Goal: Communication & Community: Participate in discussion

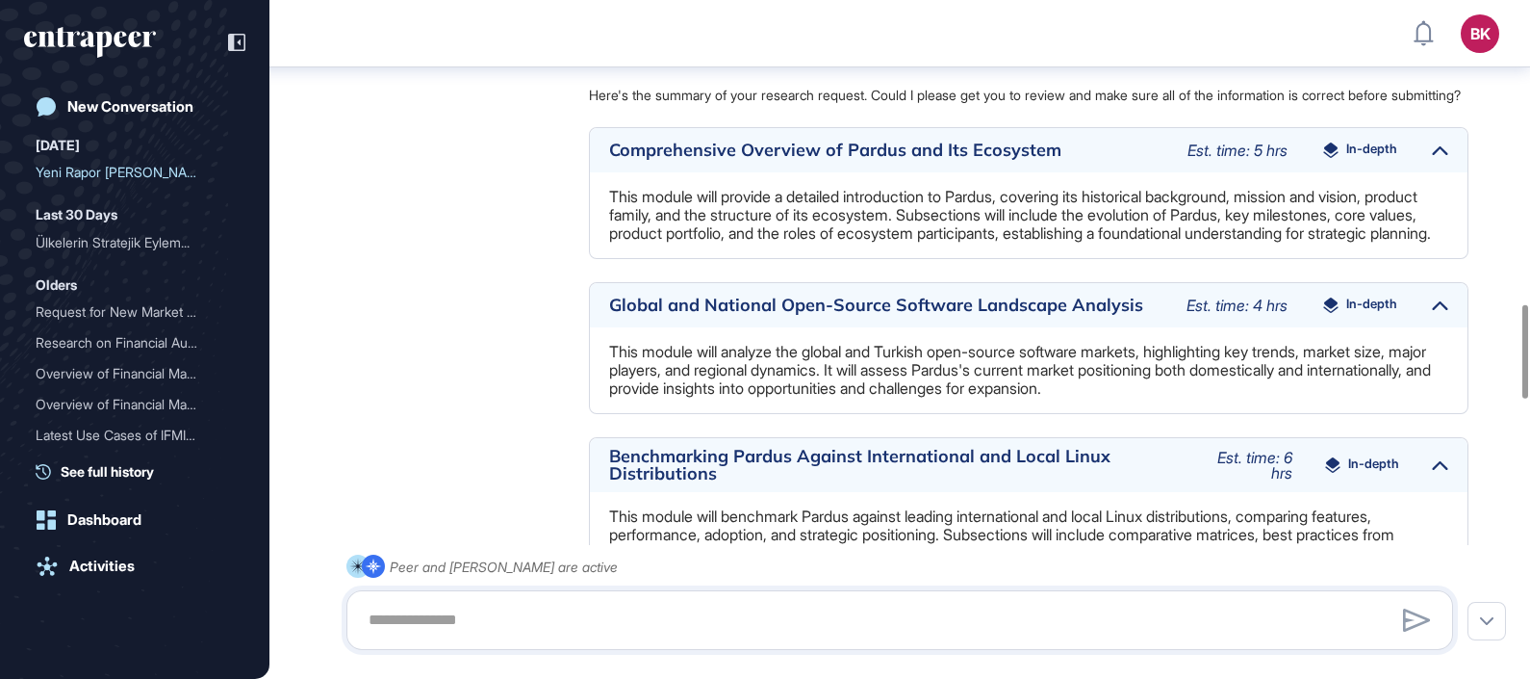
scroll to position [2195, 0]
click at [1433, 162] on div at bounding box center [1440, 149] width 16 height 25
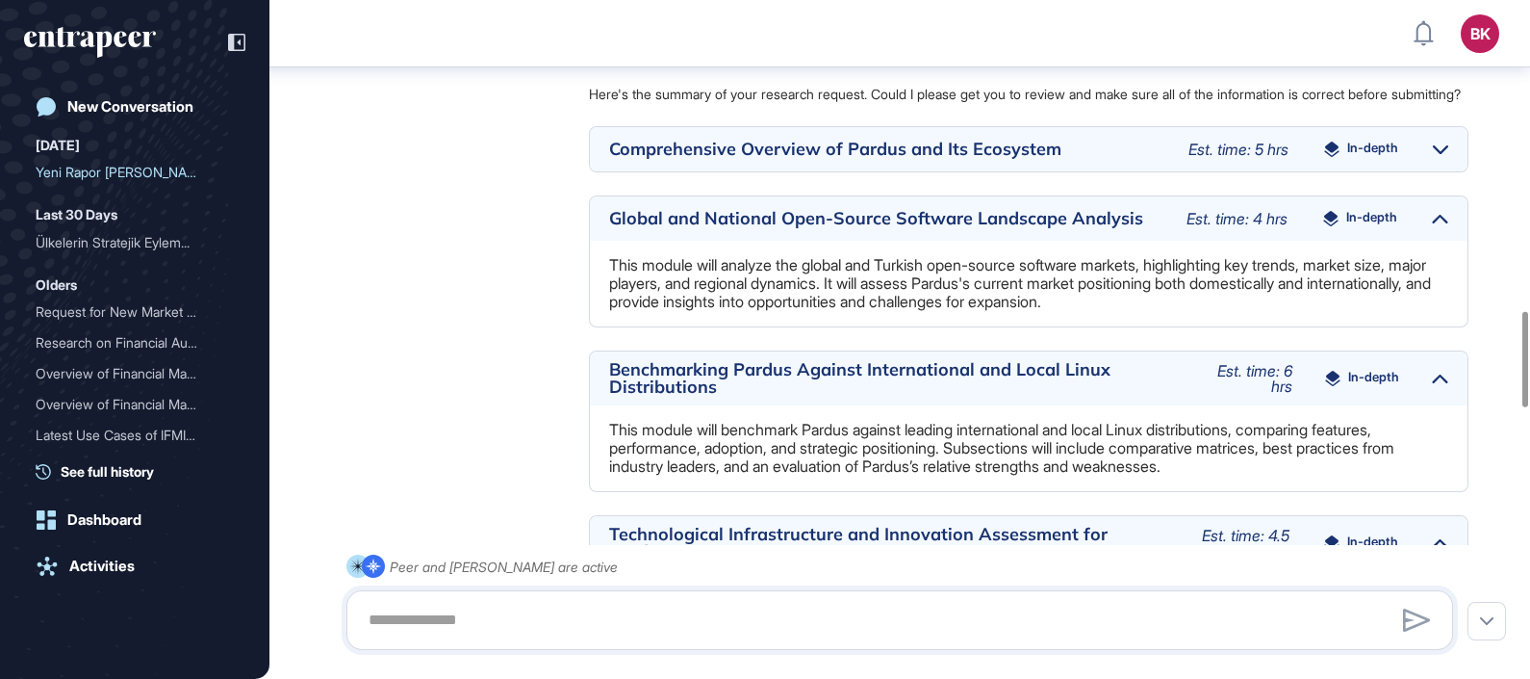
click at [1433, 162] on div at bounding box center [1440, 149] width 15 height 25
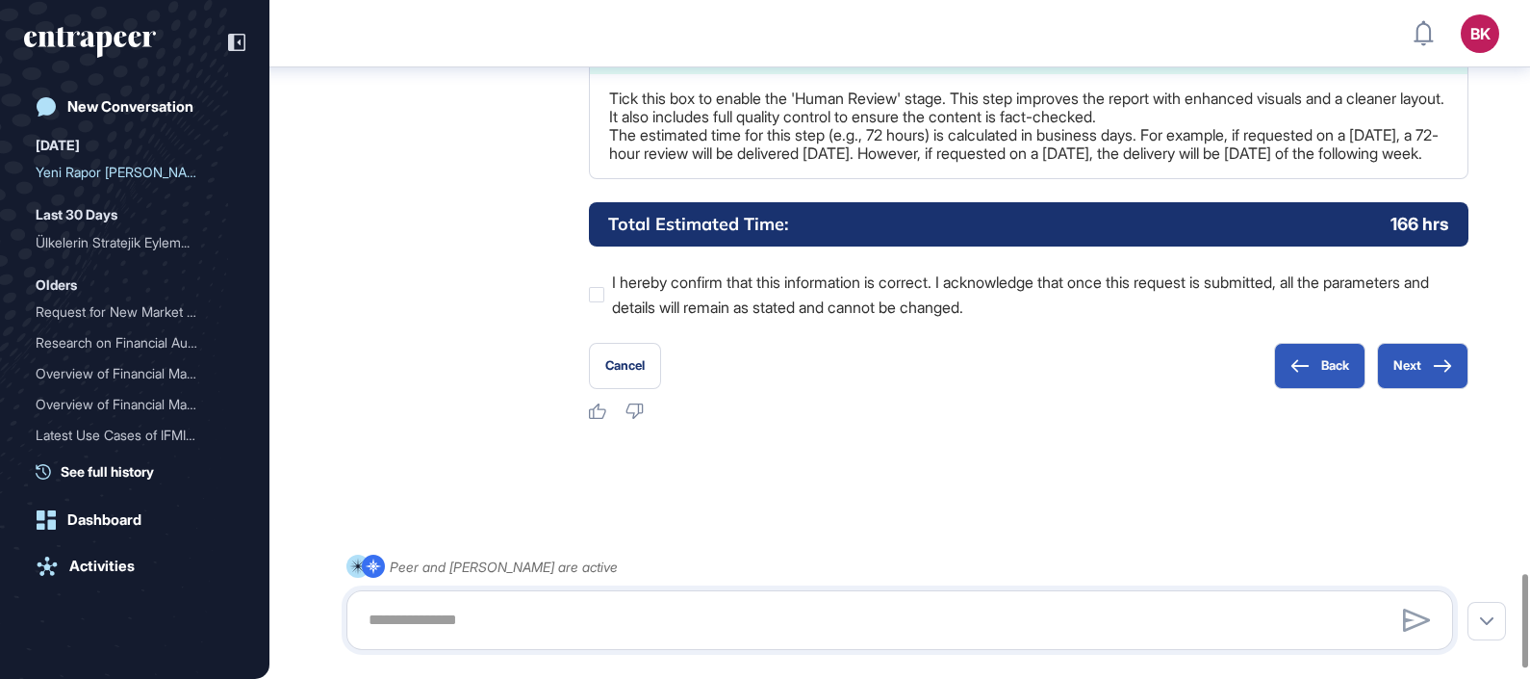
scroll to position [4145, 0]
click at [1317, 389] on button "Back" at bounding box center [1319, 366] width 91 height 46
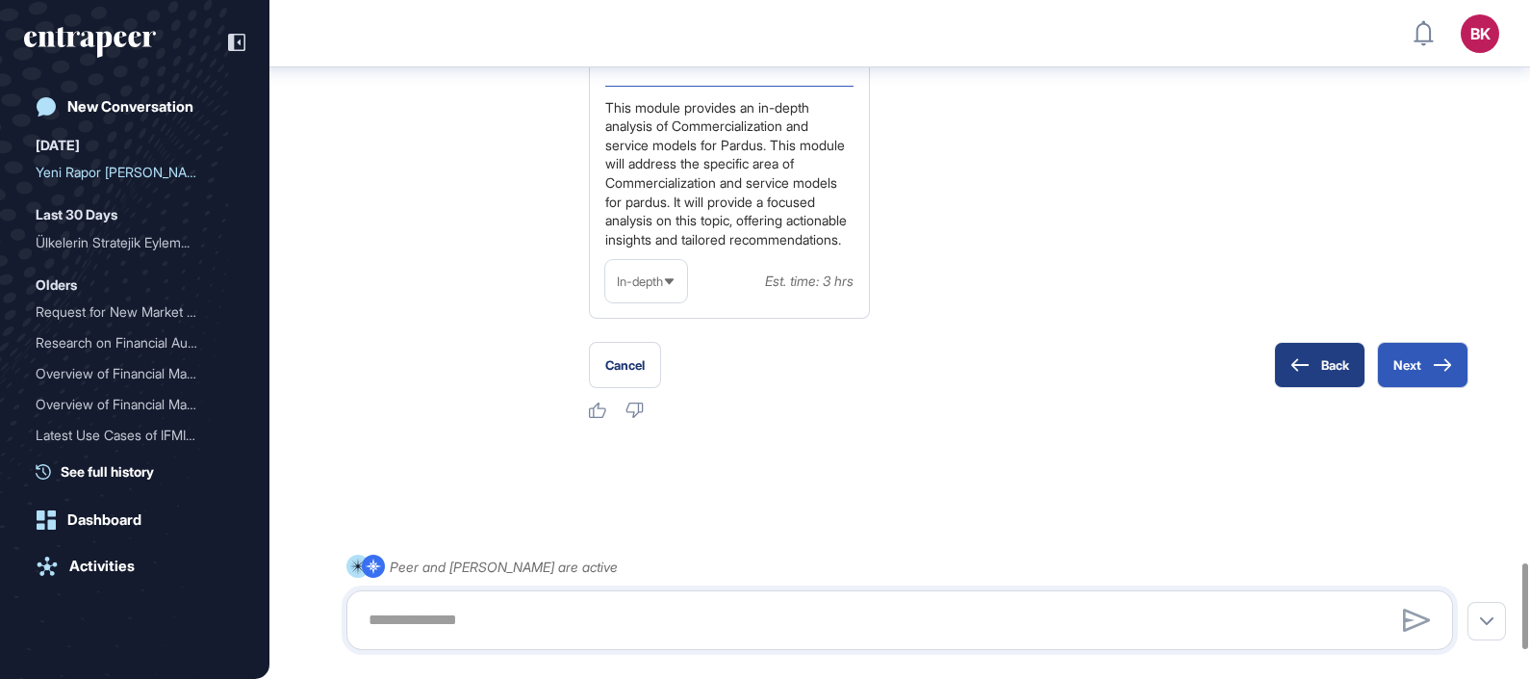
scroll to position [4381, 0]
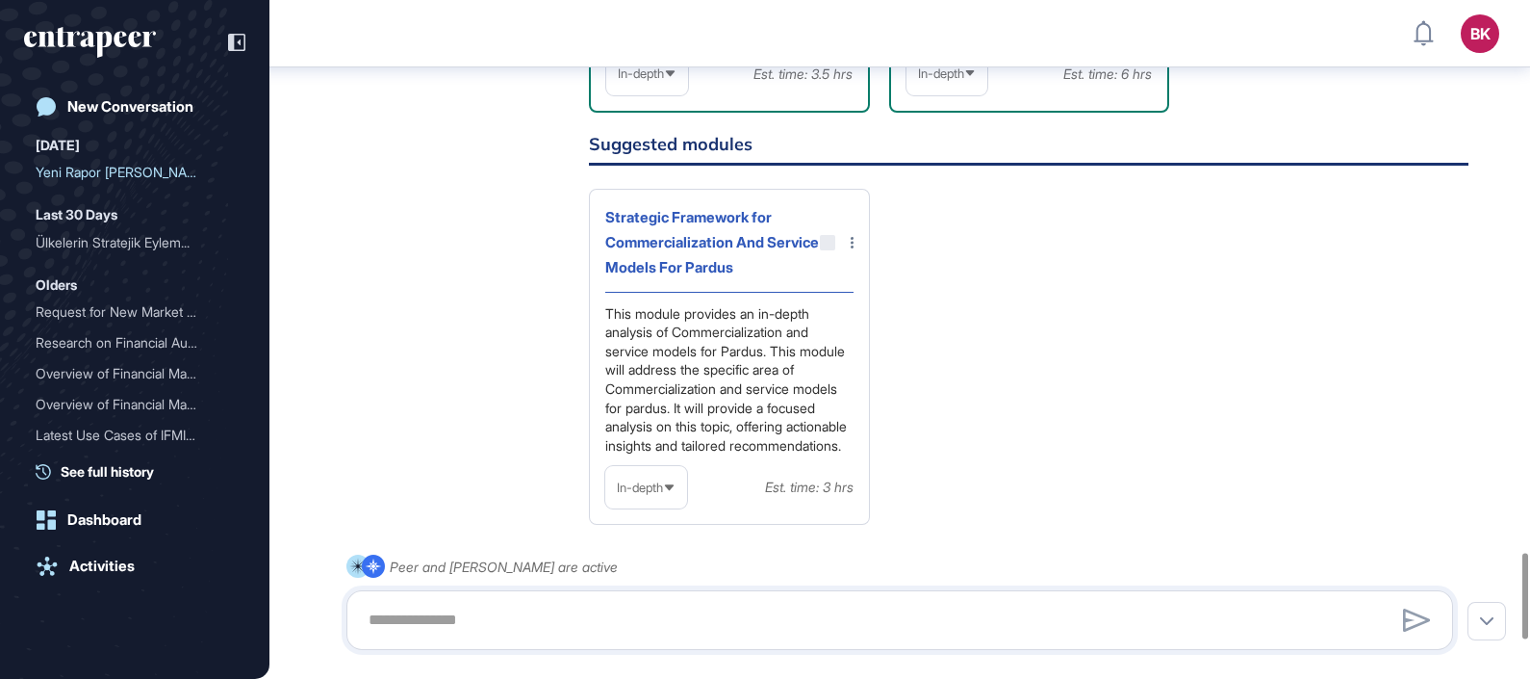
click at [852, 248] on icon at bounding box center [852, 243] width 3 height 12
click at [1121, 325] on div at bounding box center [765, 339] width 1530 height 679
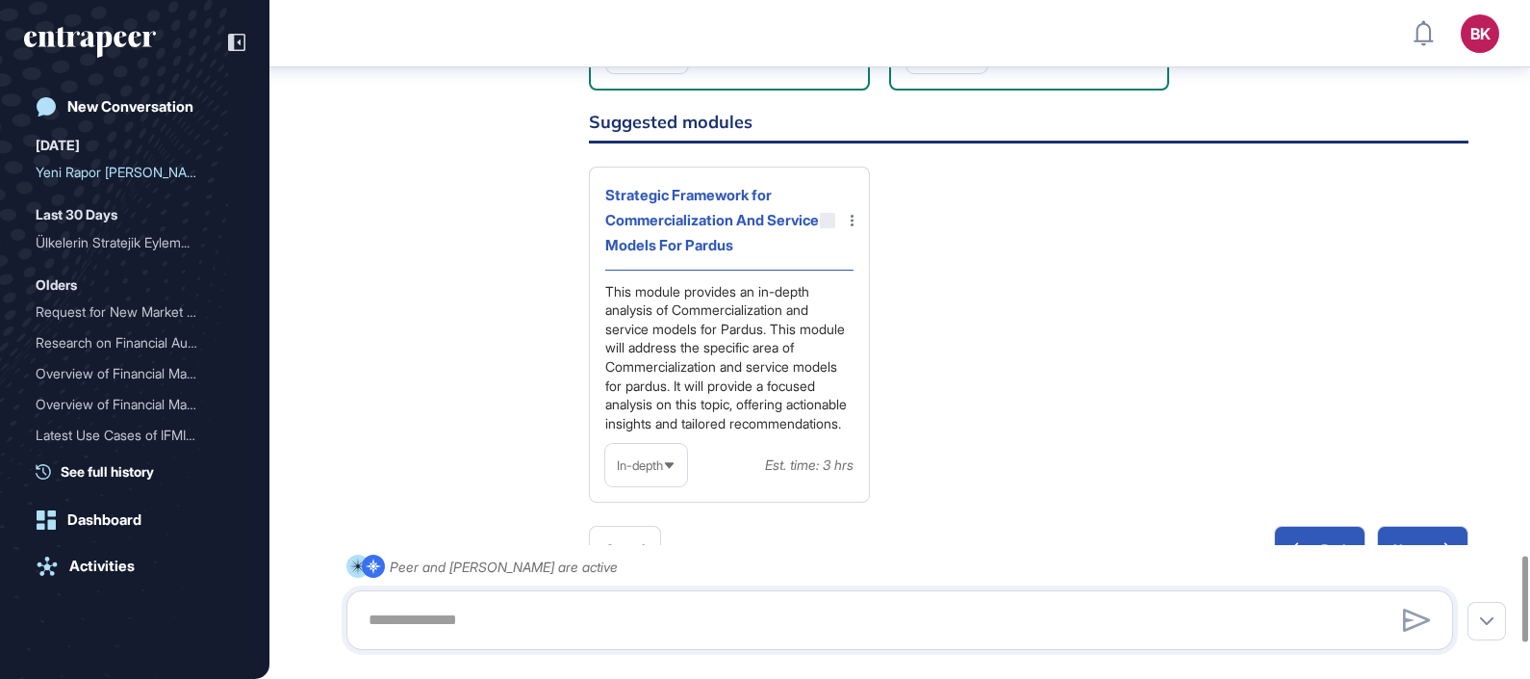
scroll to position [4403, 0]
click at [828, 228] on div at bounding box center [827, 220] width 15 height 15
click at [824, 228] on div at bounding box center [827, 220] width 15 height 15
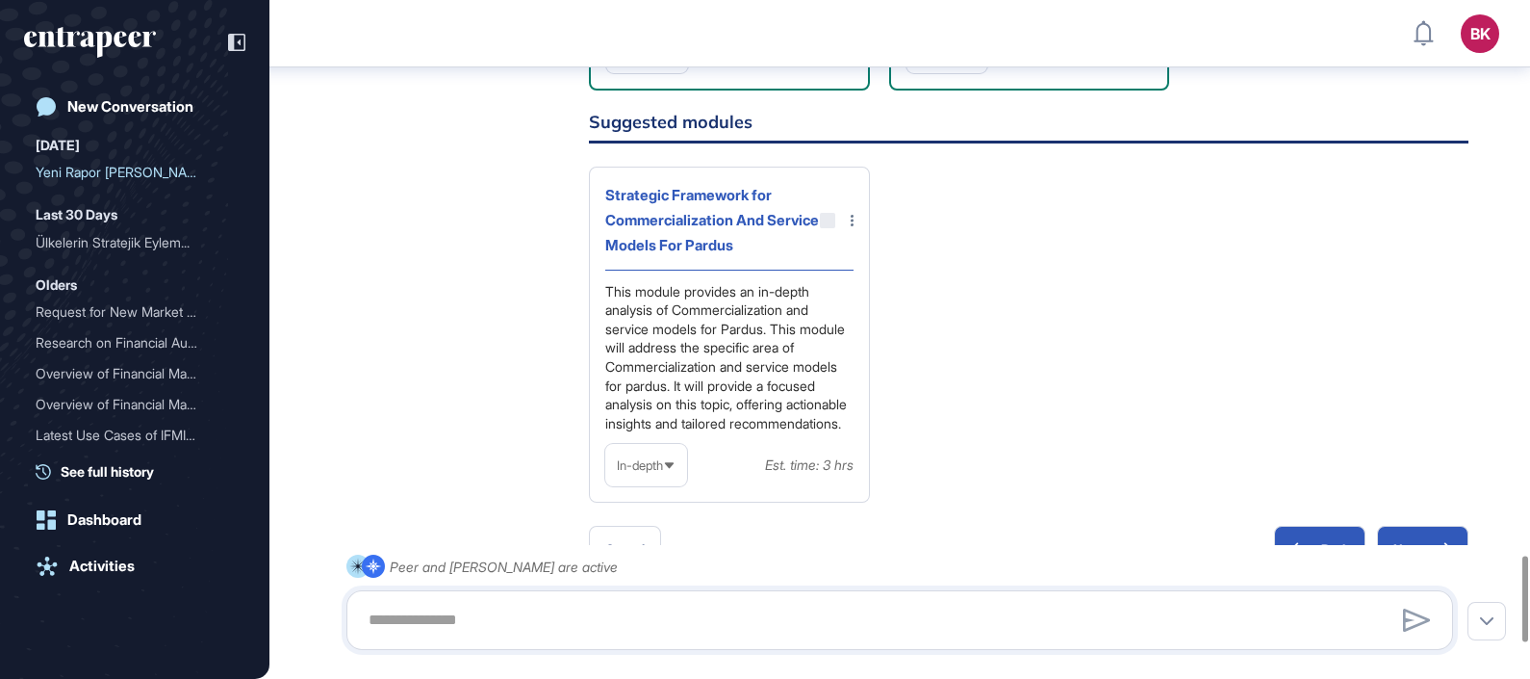
click at [941, 313] on div "Strategic Framework for Commercialization And Service Models For Pardus This mo…" at bounding box center [1029, 335] width 880 height 337
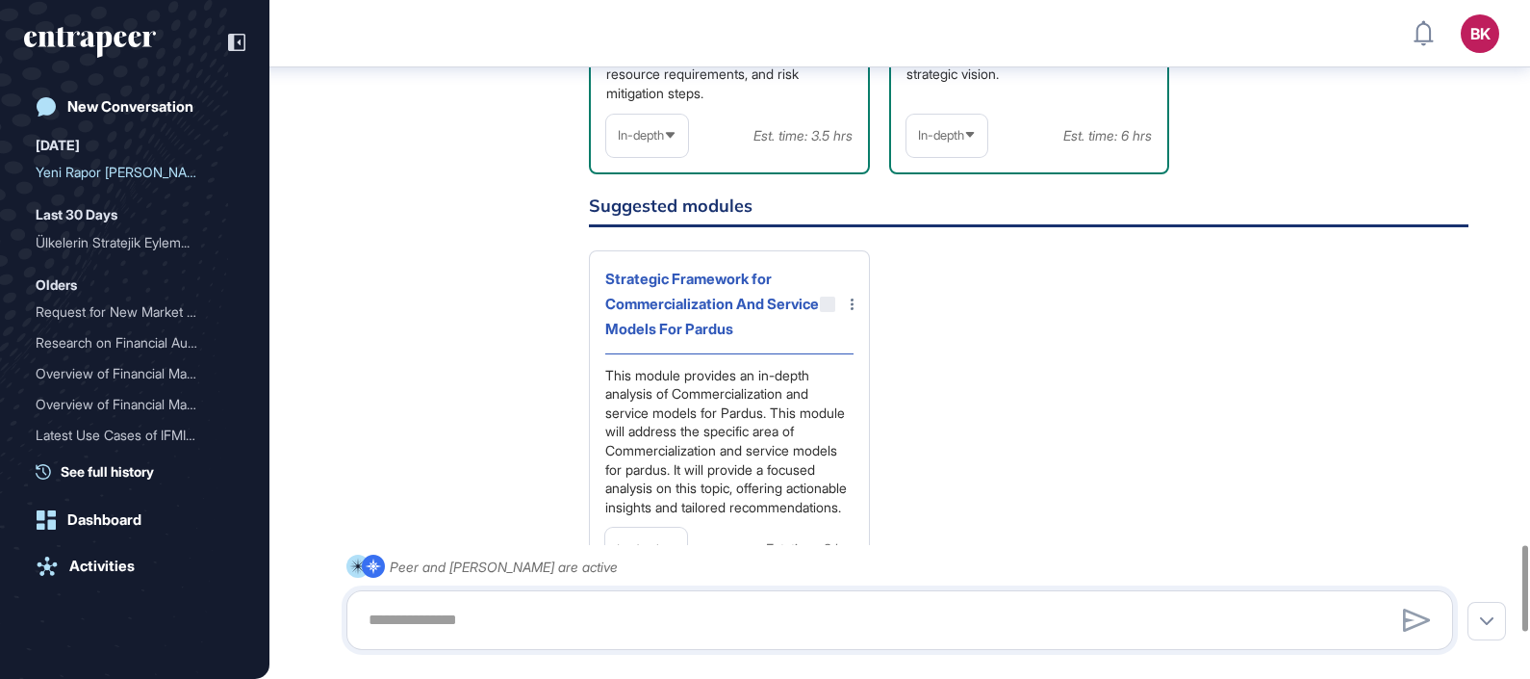
scroll to position [4320, 0]
click at [825, 312] on div at bounding box center [827, 303] width 15 height 15
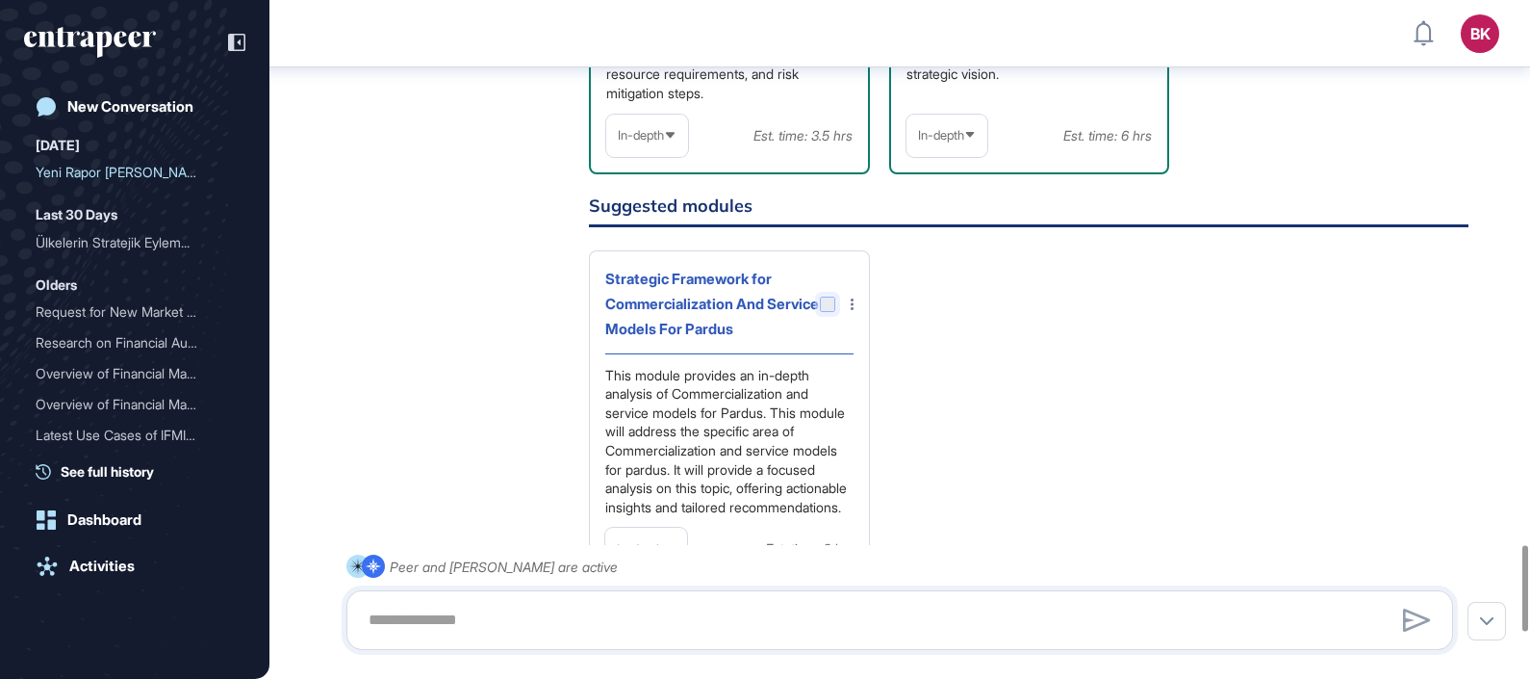
click at [825, 312] on div at bounding box center [827, 303] width 15 height 15
click at [851, 310] on icon at bounding box center [852, 304] width 3 height 12
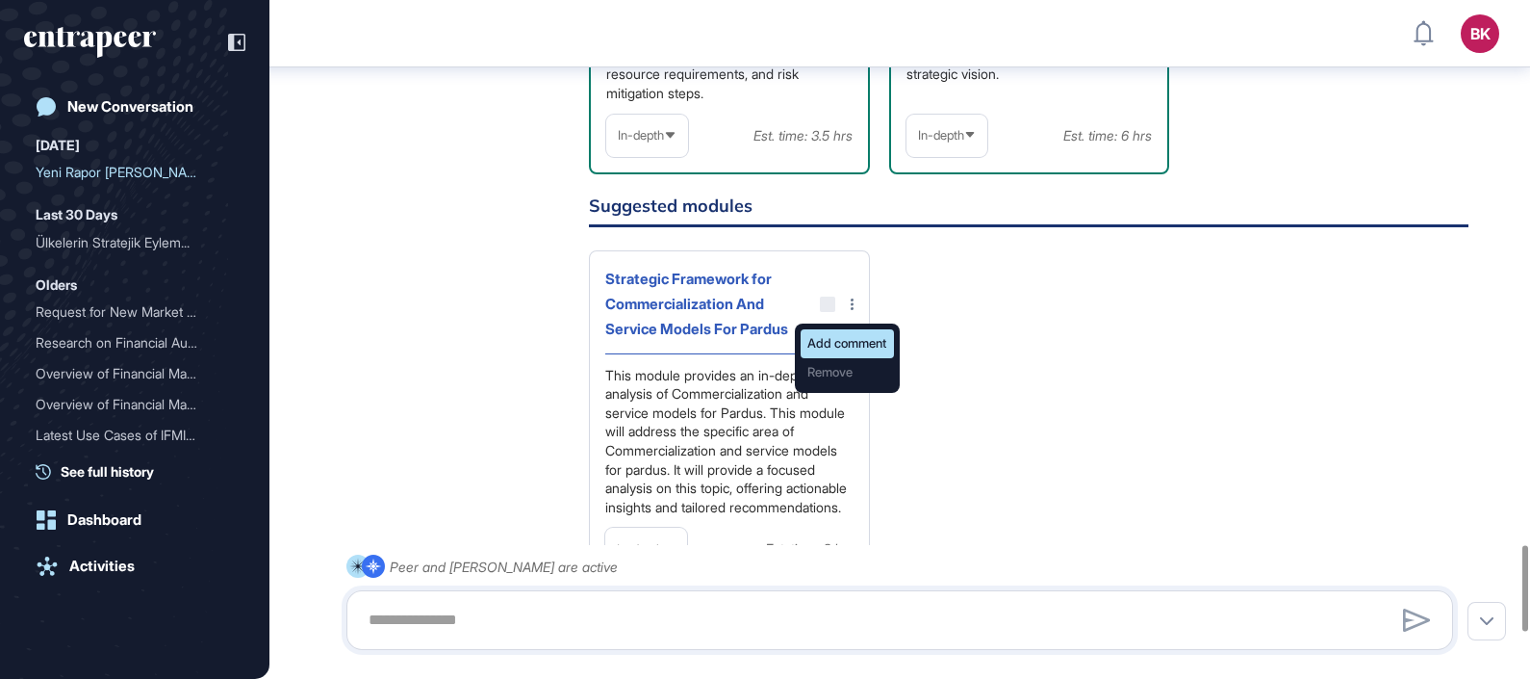
click at [844, 358] on div "Add comment" at bounding box center [847, 343] width 93 height 29
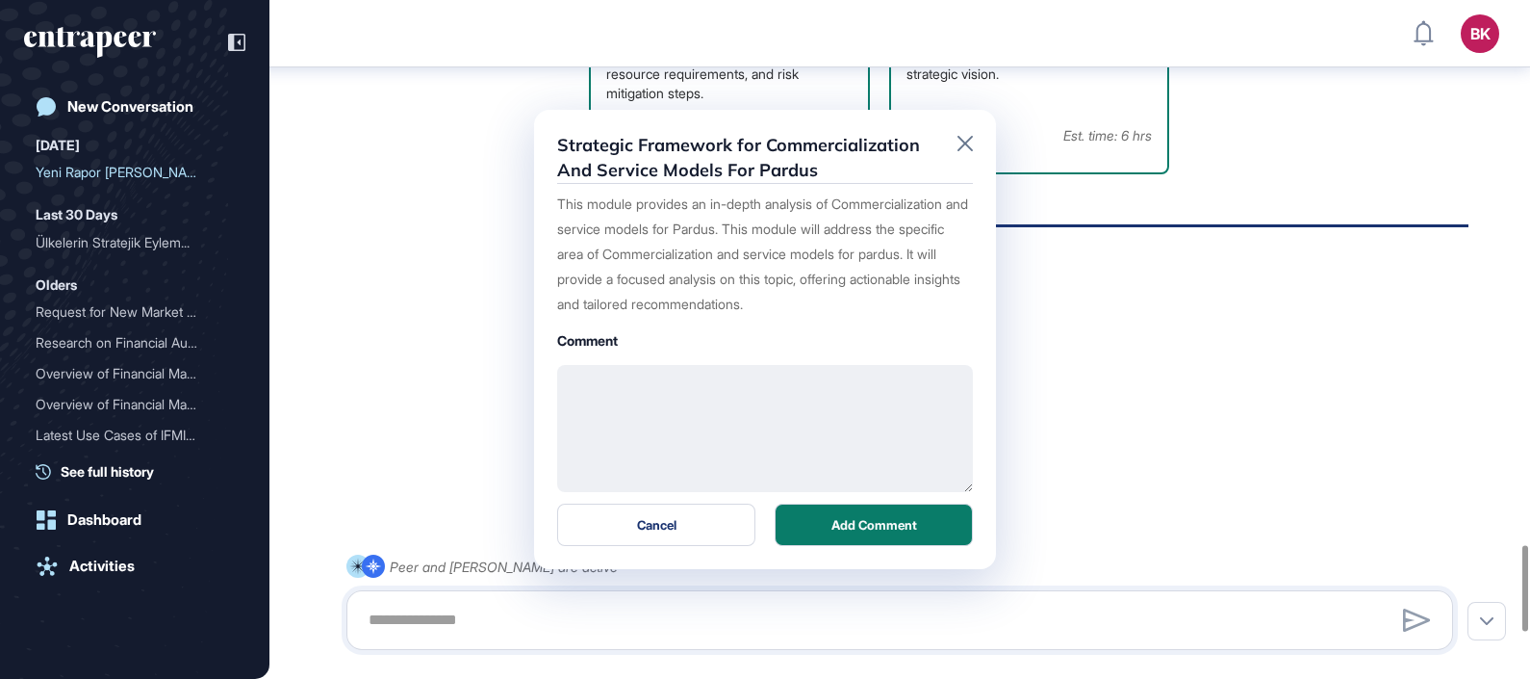
click at [633, 399] on textarea at bounding box center [765, 428] width 416 height 127
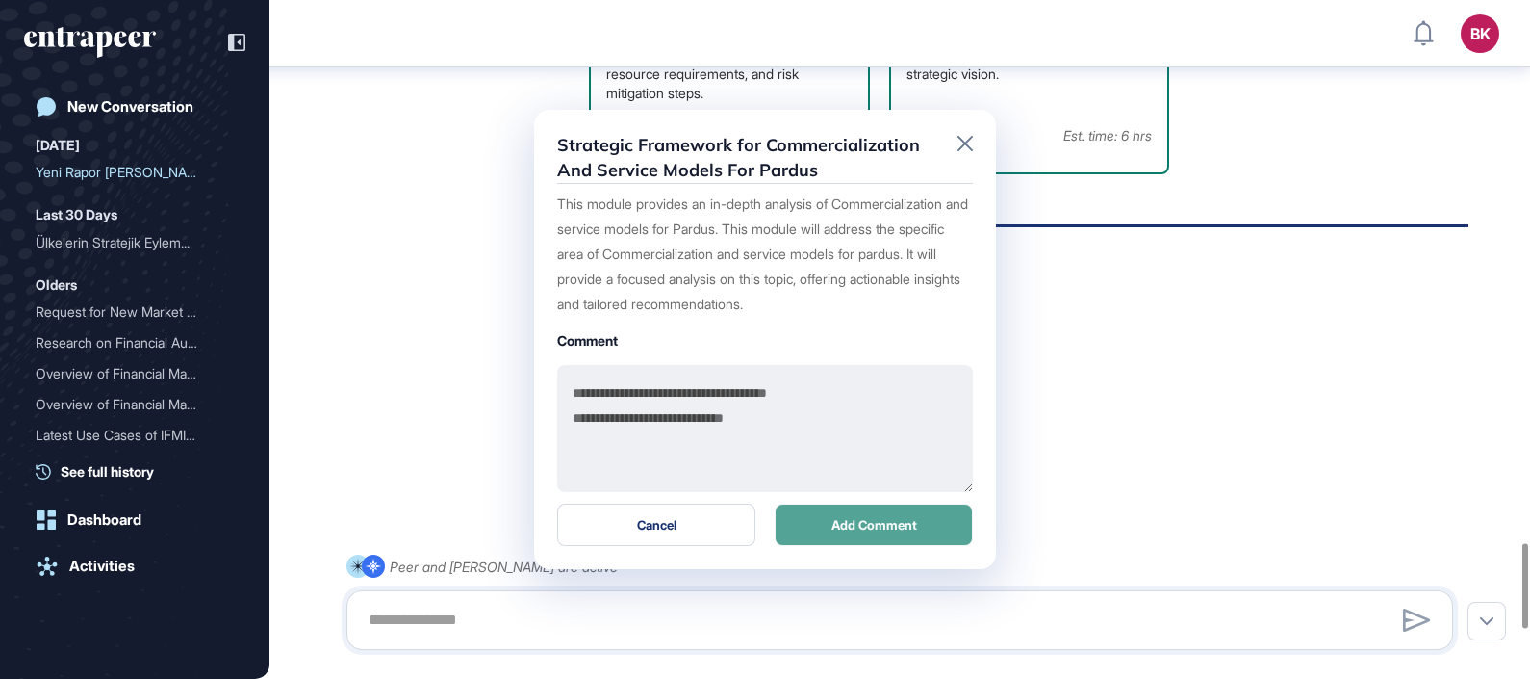
type textarea "**********"
click at [880, 520] on button "Add Comment" at bounding box center [874, 524] width 198 height 42
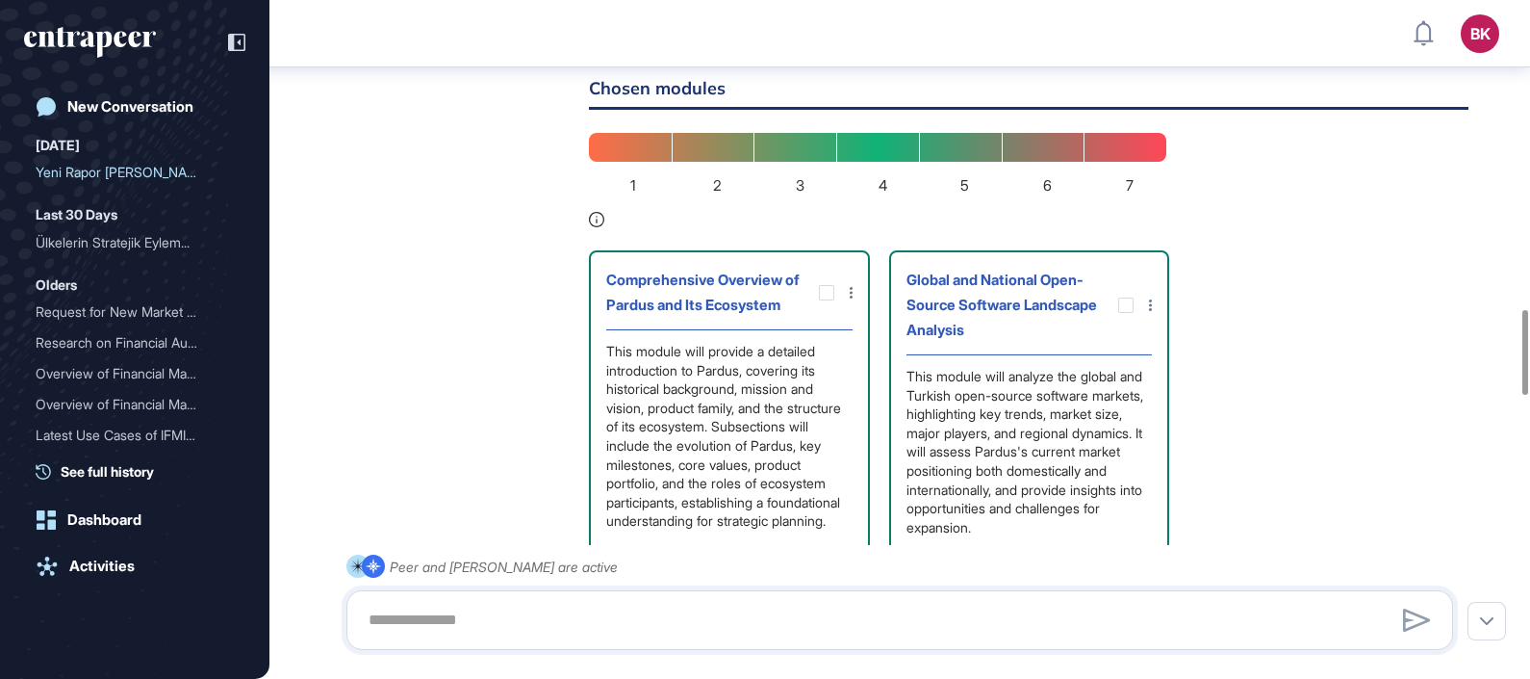
scroll to position [2471, 0]
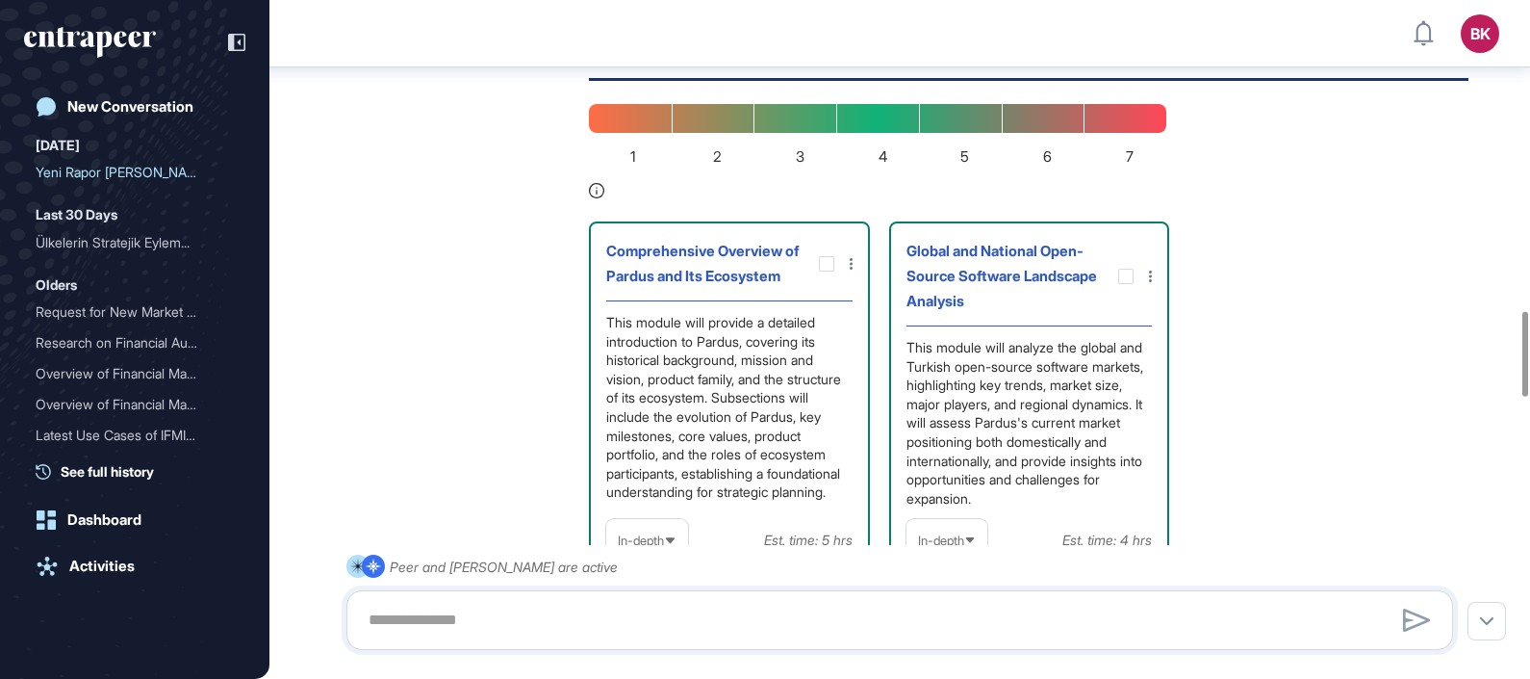
click at [847, 271] on div at bounding box center [832, 263] width 40 height 15
click at [852, 270] on icon at bounding box center [851, 264] width 3 height 12
click at [852, 318] on div "Add comment" at bounding box center [846, 303] width 93 height 29
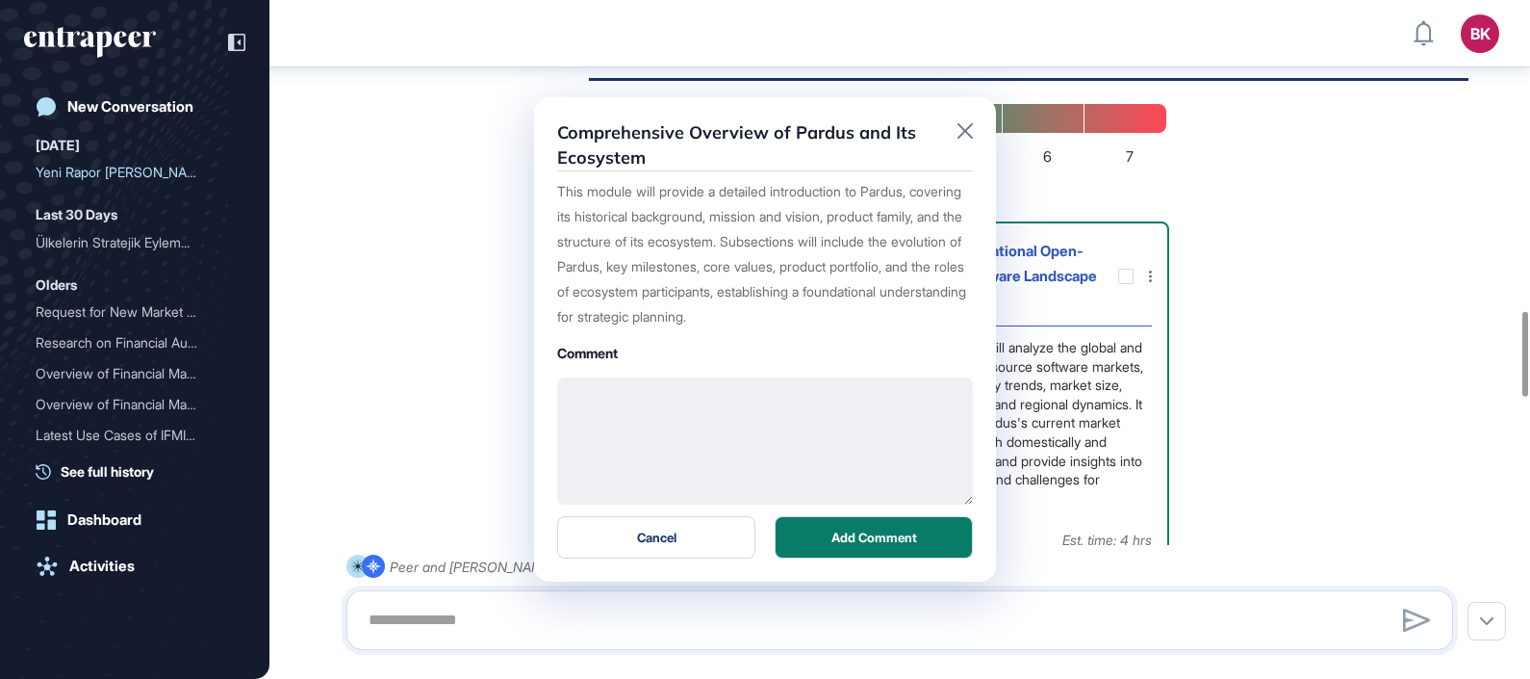
click at [693, 400] on textarea at bounding box center [765, 440] width 416 height 127
click at [678, 405] on textarea at bounding box center [765, 440] width 416 height 127
paste textarea "**********"
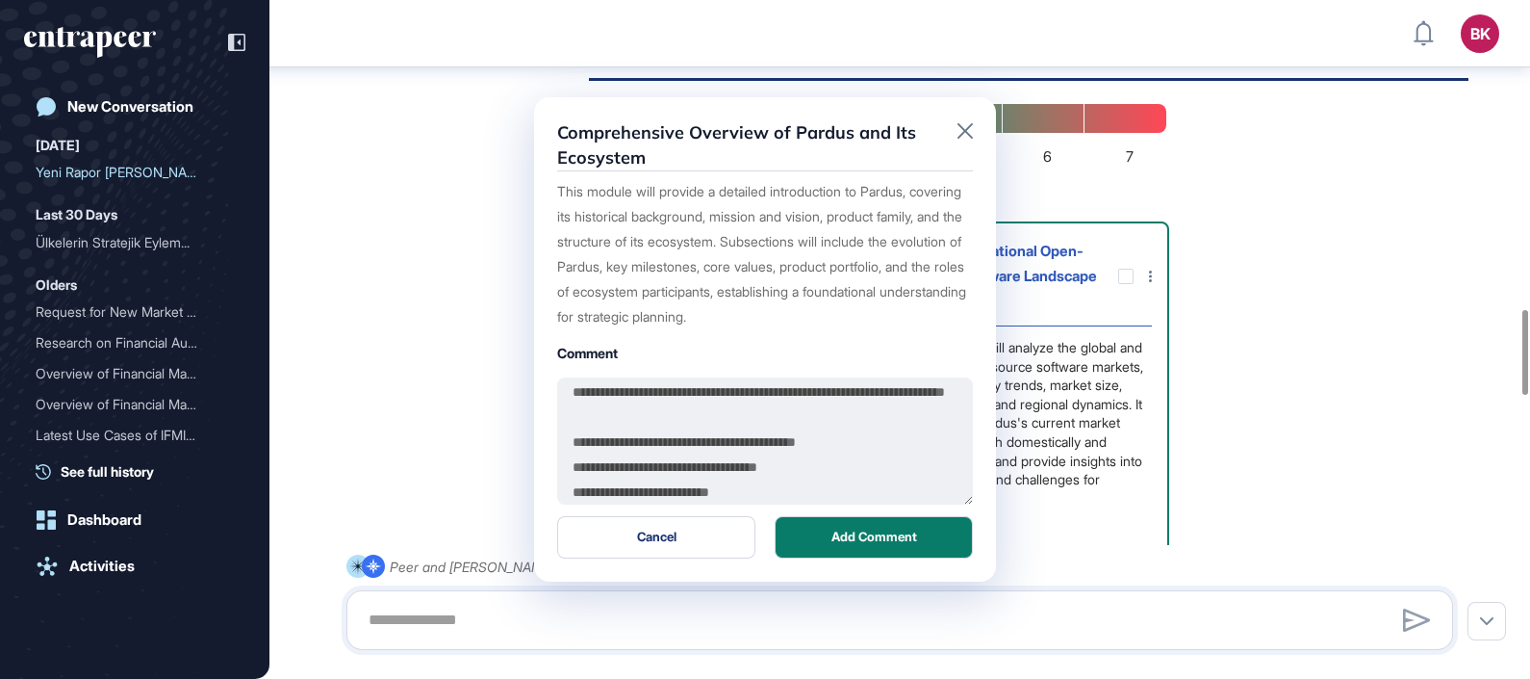
scroll to position [0, 0]
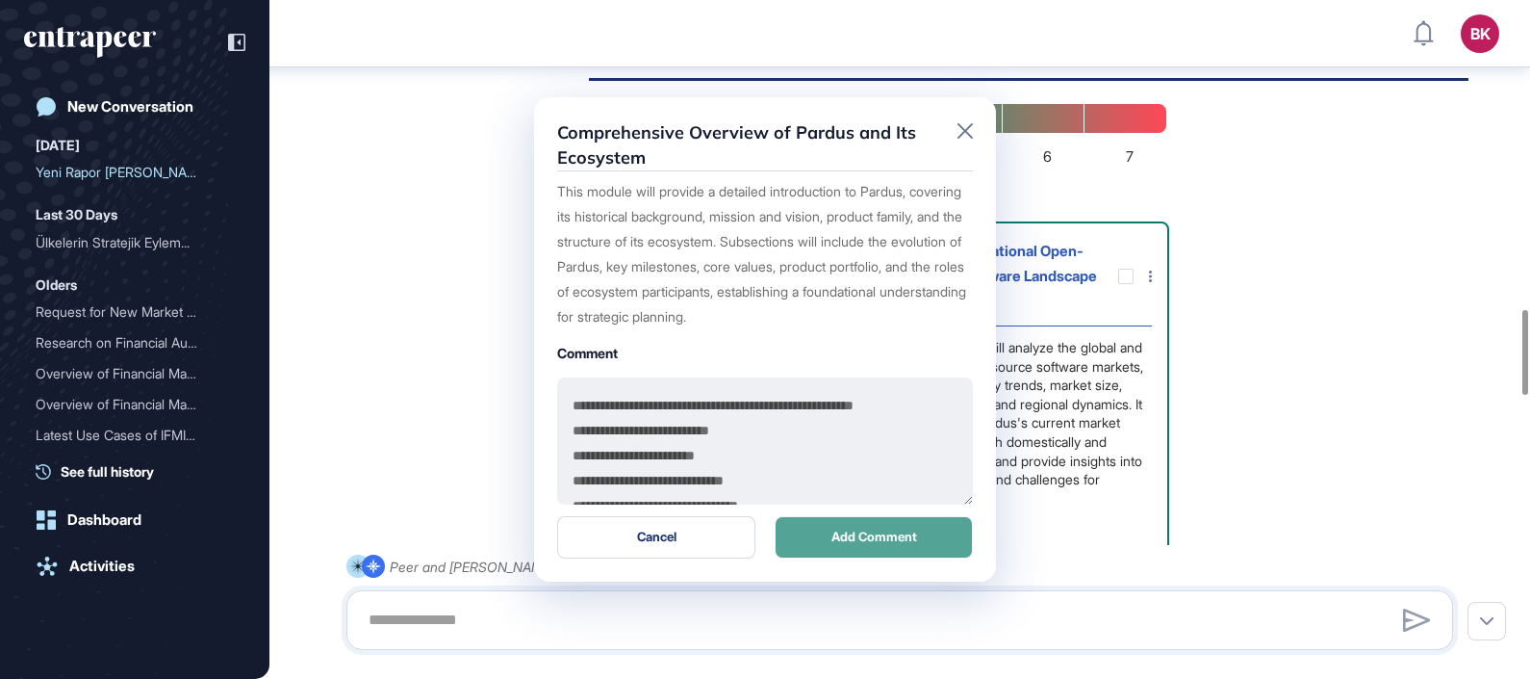
type textarea "**********"
click at [890, 541] on button "Add Comment" at bounding box center [874, 537] width 198 height 42
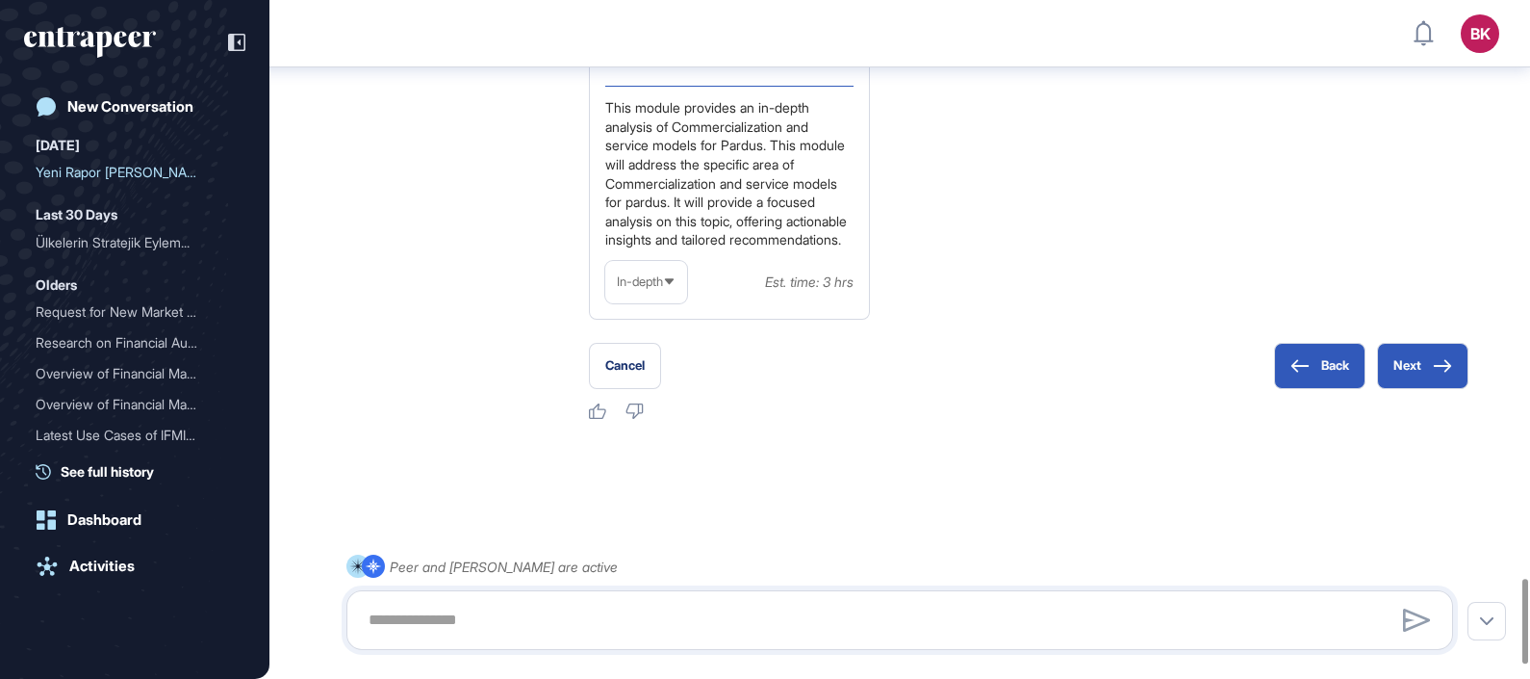
scroll to position [4733, 0]
click at [1412, 364] on button "Next" at bounding box center [1422, 366] width 91 height 46
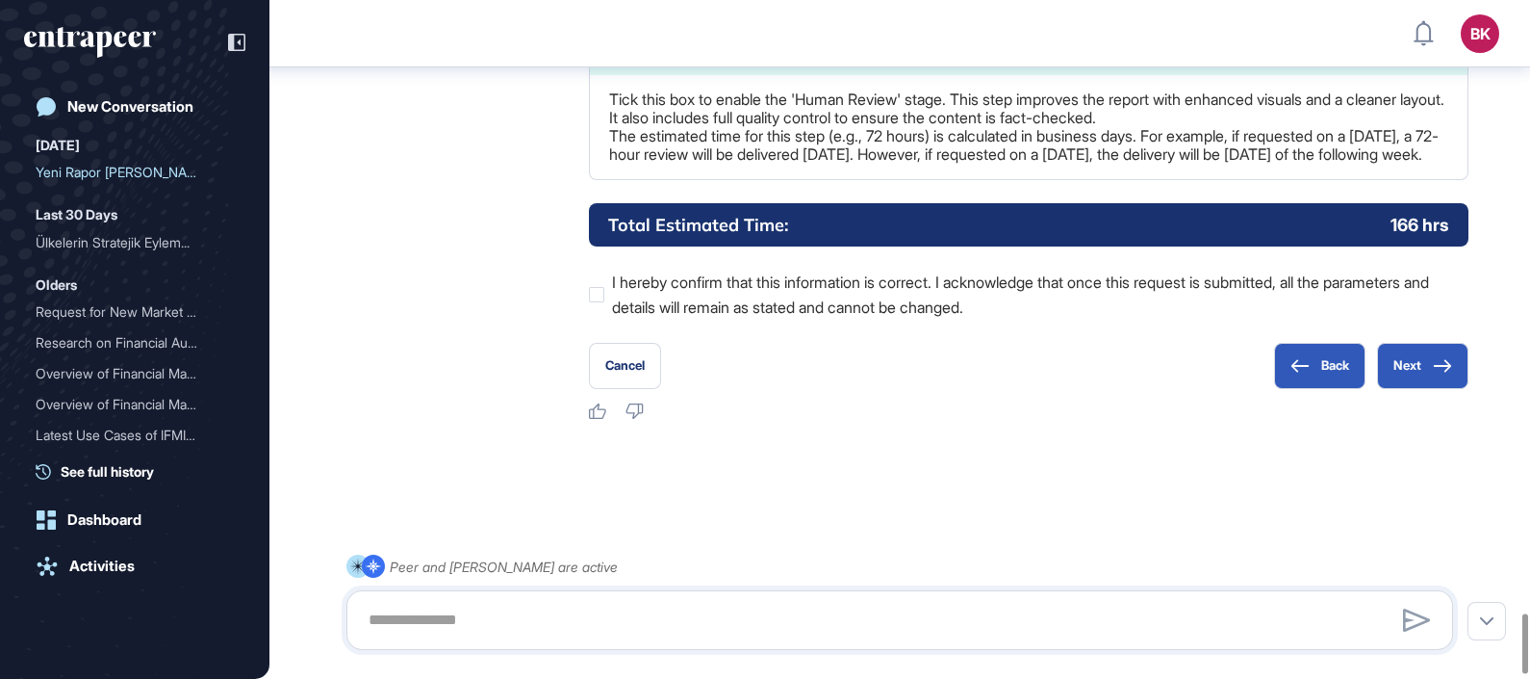
scroll to position [6953, 0]
click at [1410, 360] on button "Next" at bounding box center [1422, 366] width 91 height 46
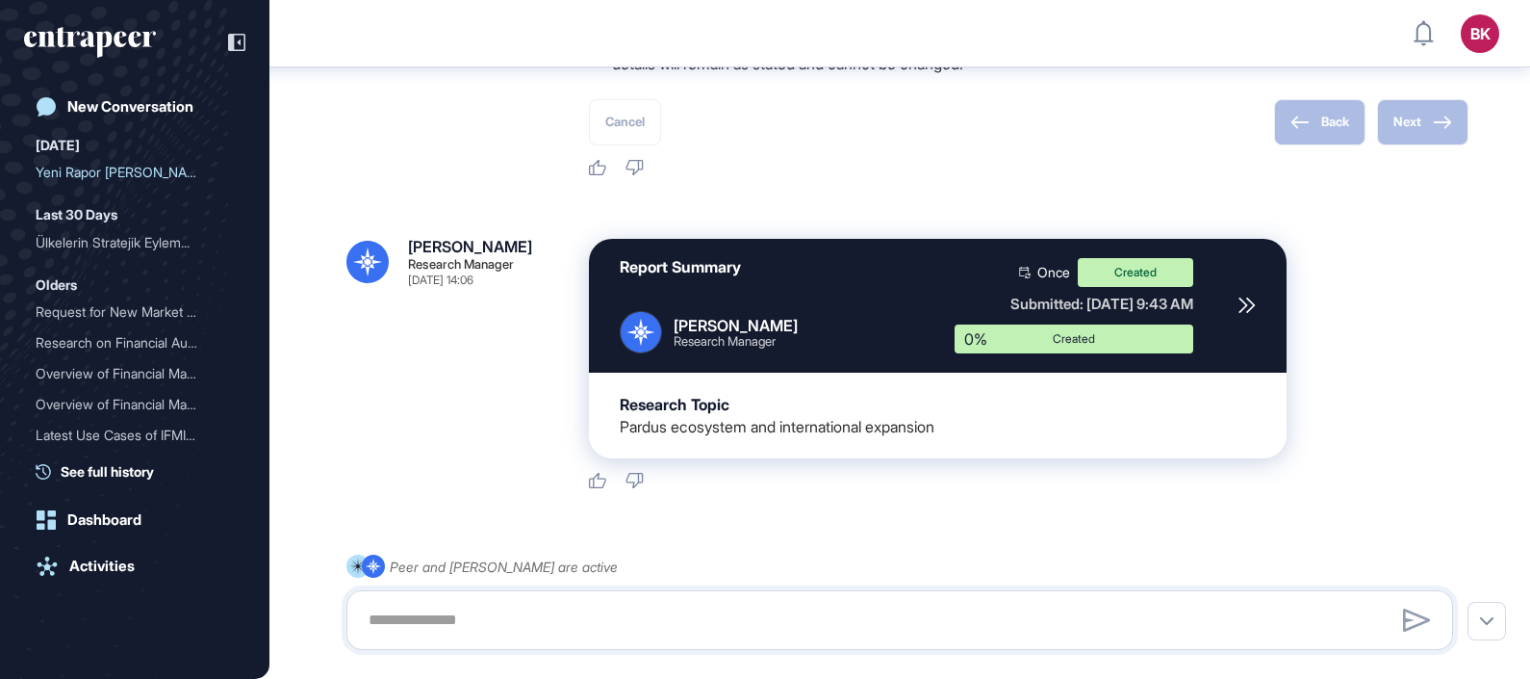
scroll to position [7166, 0]
